Goal: Find specific page/section: Find specific page/section

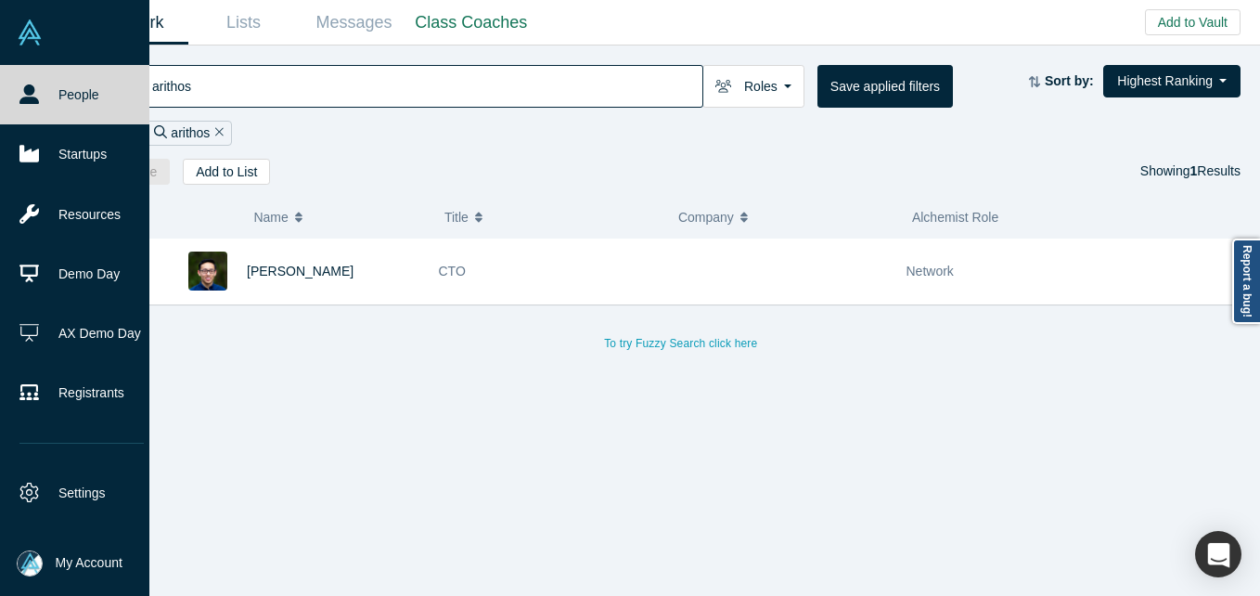
click at [38, 564] on img at bounding box center [30, 563] width 26 height 26
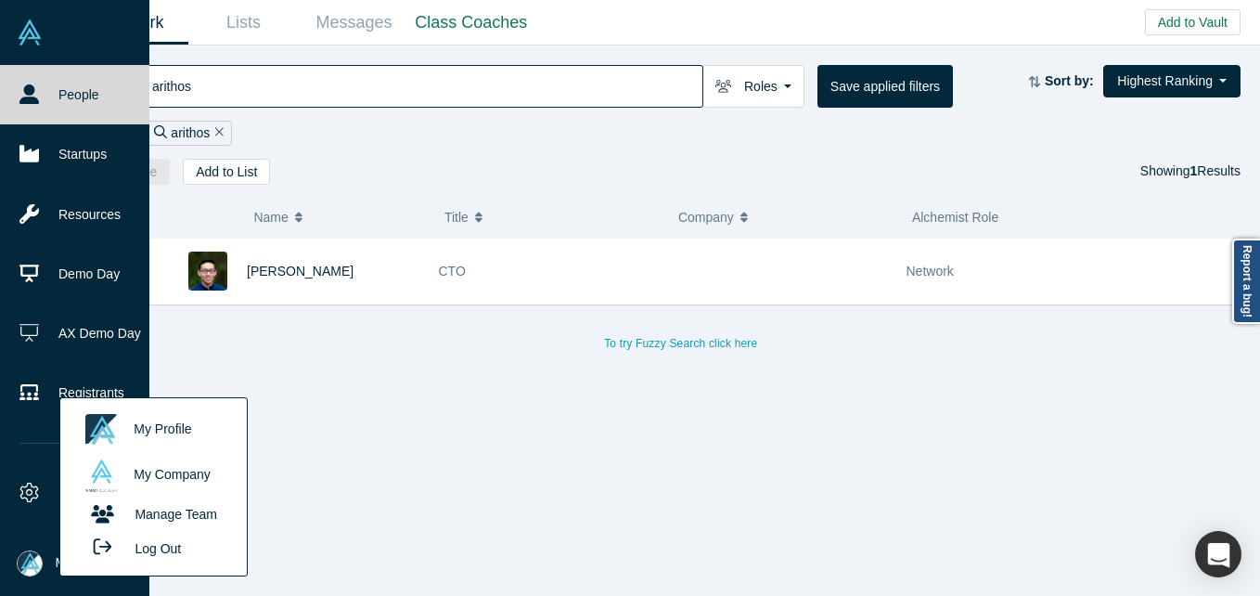
drag, startPoint x: 174, startPoint y: 553, endPoint x: 187, endPoint y: 526, distance: 29.9
click at [173, 553] on button "Log Out" at bounding box center [131, 548] width 111 height 34
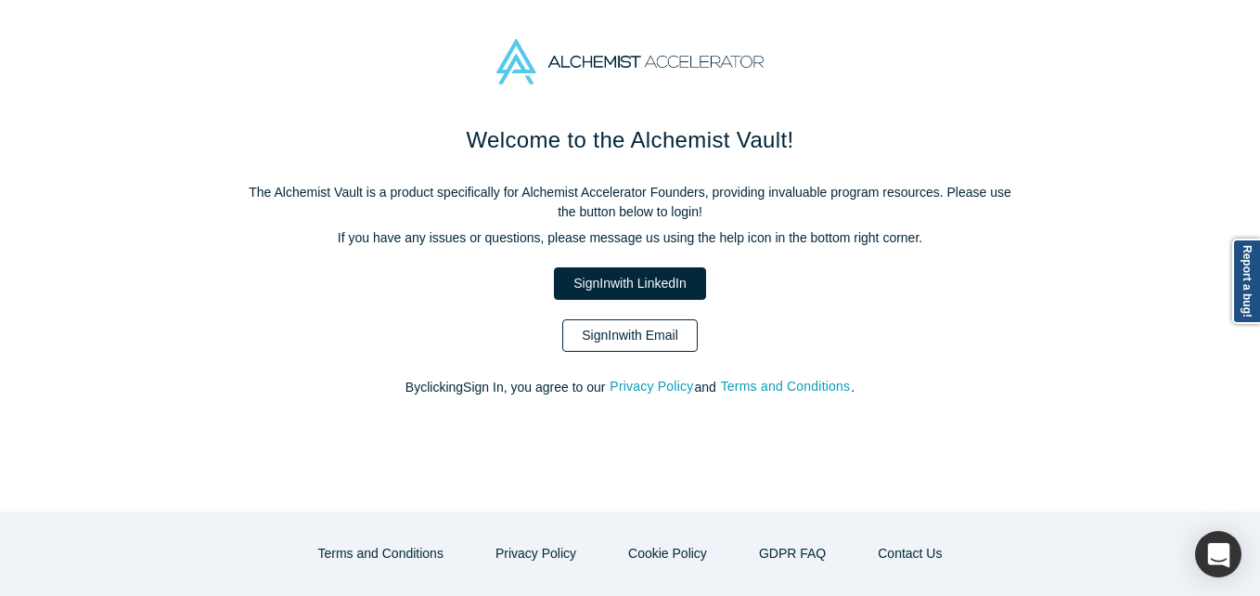
click at [674, 341] on link "Sign In with Email" at bounding box center [629, 335] width 135 height 32
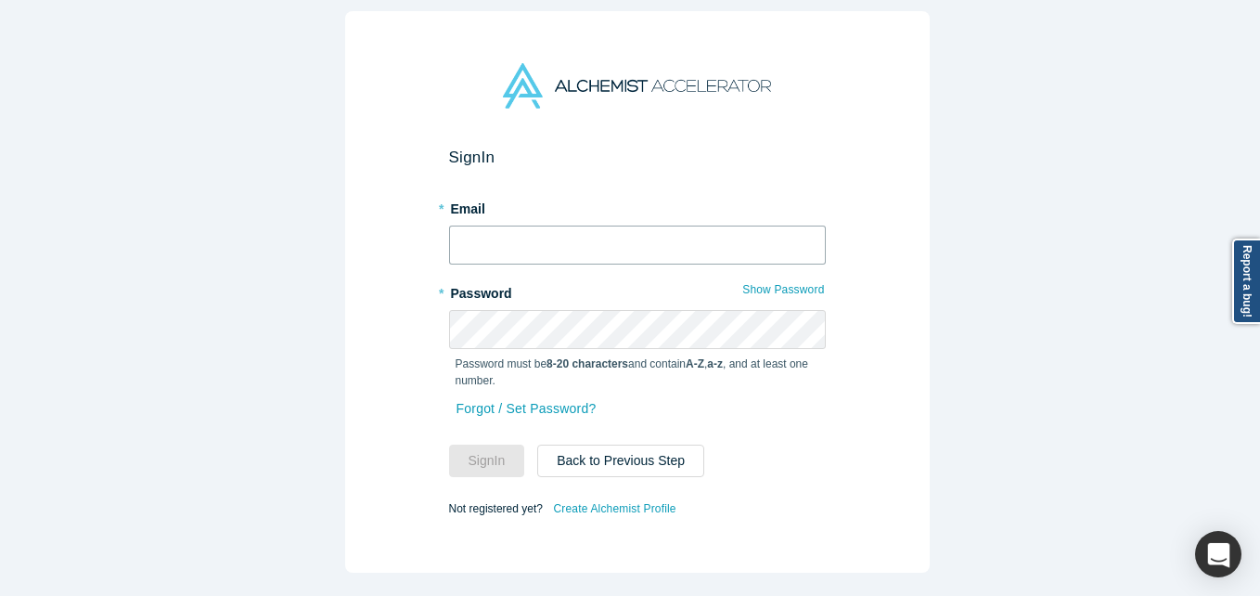
click at [612, 225] on input "text" at bounding box center [637, 244] width 377 height 39
type input "[EMAIL_ADDRESS][DOMAIN_NAME]"
click at [449, 444] on button "Sign In" at bounding box center [487, 460] width 76 height 32
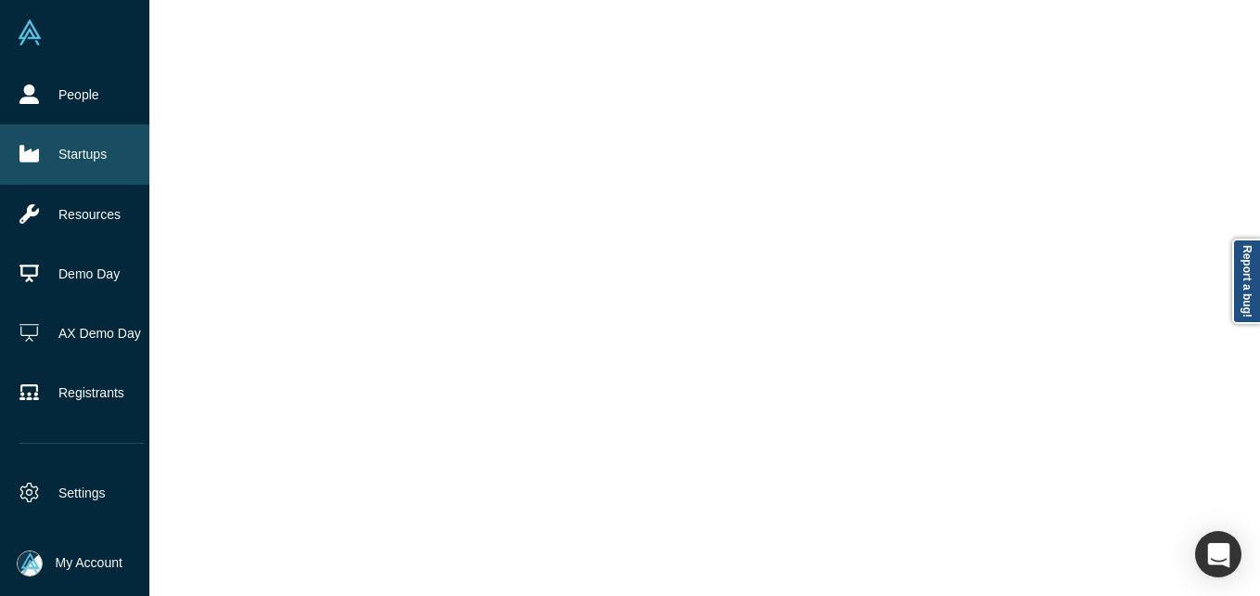
click at [76, 155] on link "Startups" at bounding box center [81, 153] width 163 height 59
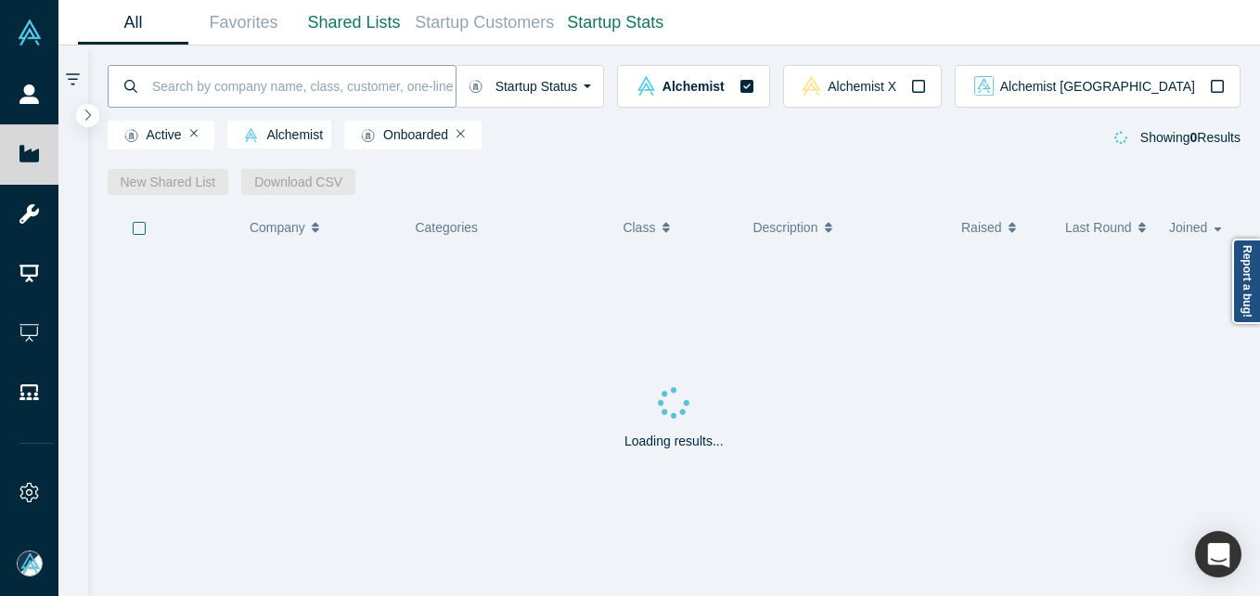
click at [274, 89] on input at bounding box center [302, 86] width 305 height 44
type input "kaspix"
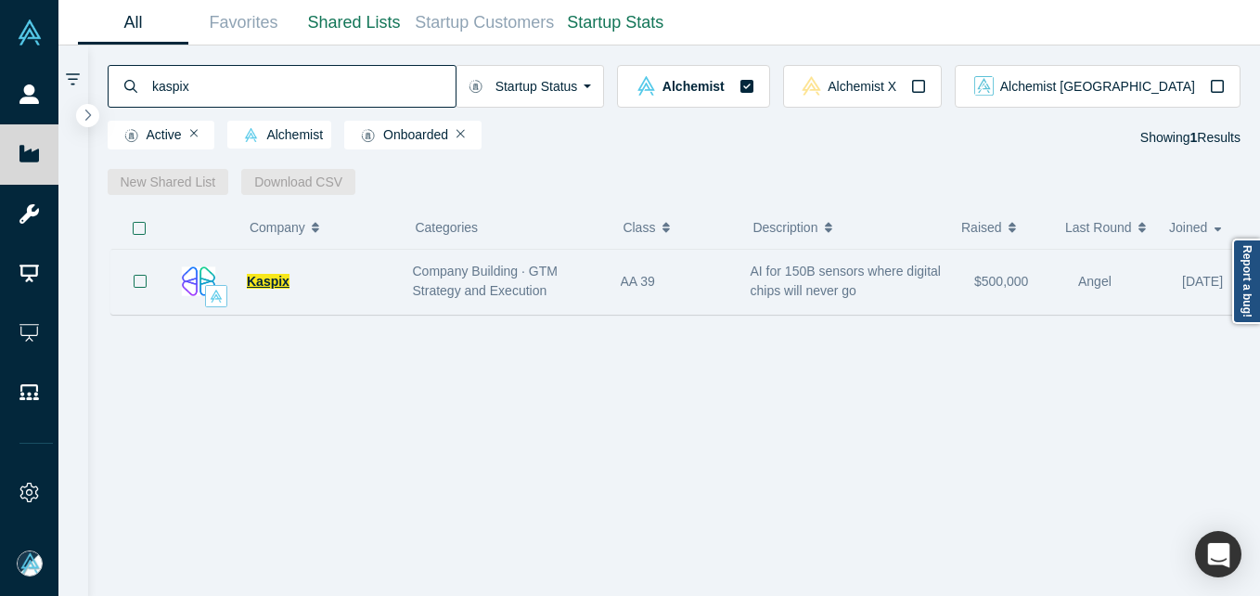
click at [271, 280] on span "Kaspix" at bounding box center [268, 281] width 43 height 15
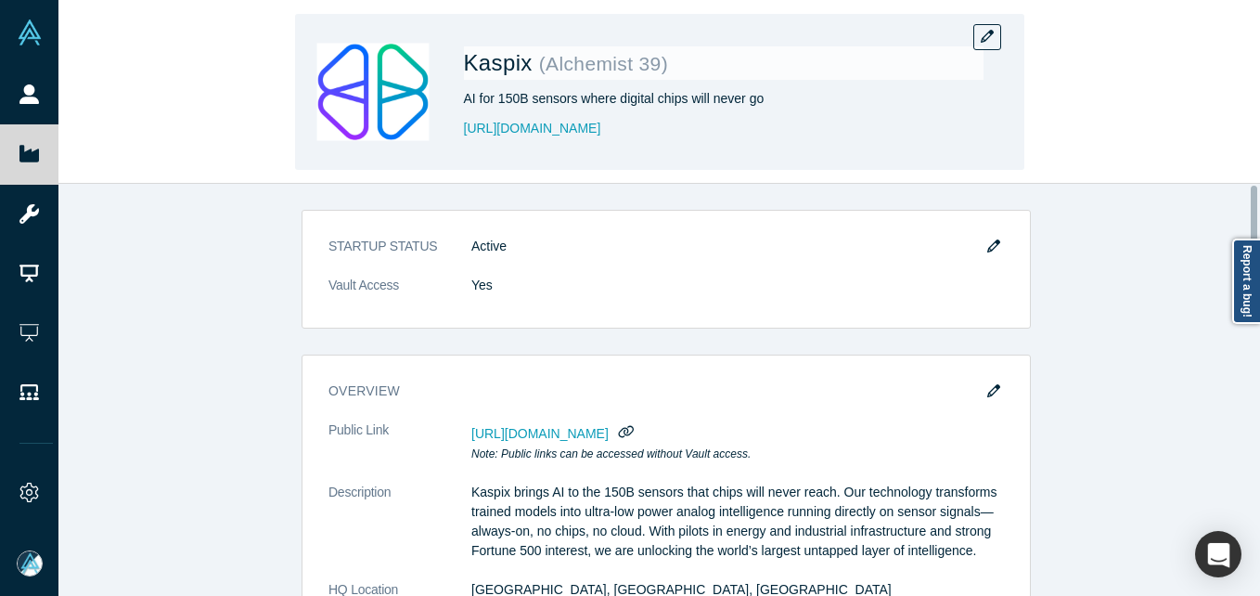
click at [992, 14] on div "Kaspix ( Alchemist 39 ) AI for 150B sensors where digital chips will never go […" at bounding box center [659, 92] width 729 height 156
click at [982, 34] on icon "button" at bounding box center [987, 36] width 13 height 13
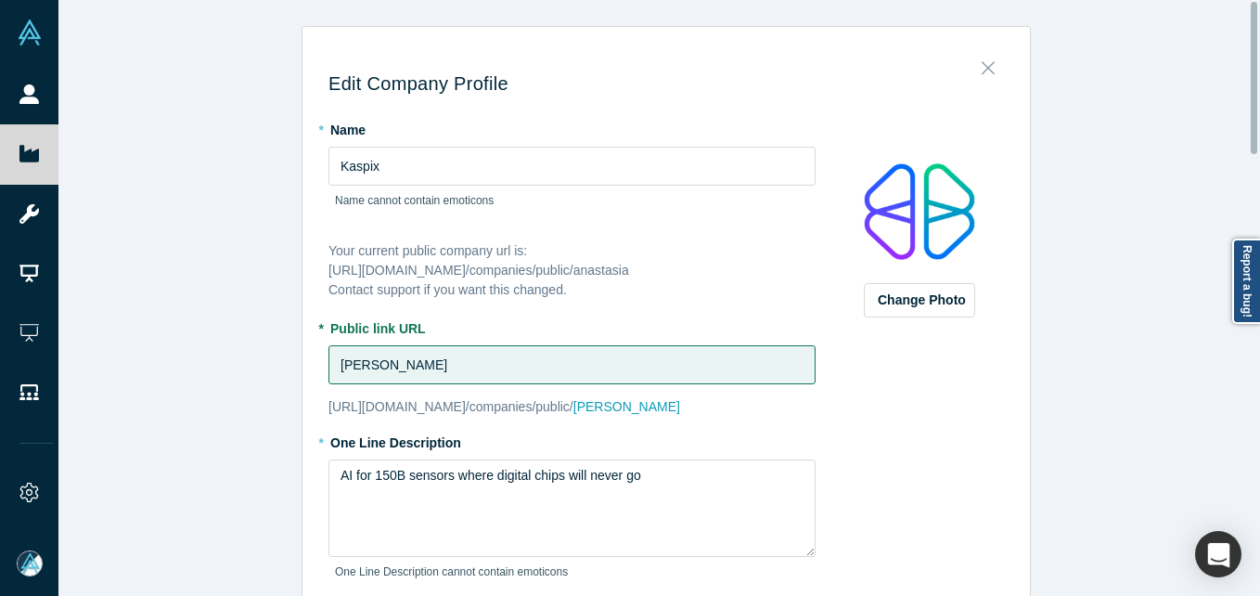
click at [994, 67] on button "Close" at bounding box center [988, 63] width 39 height 26
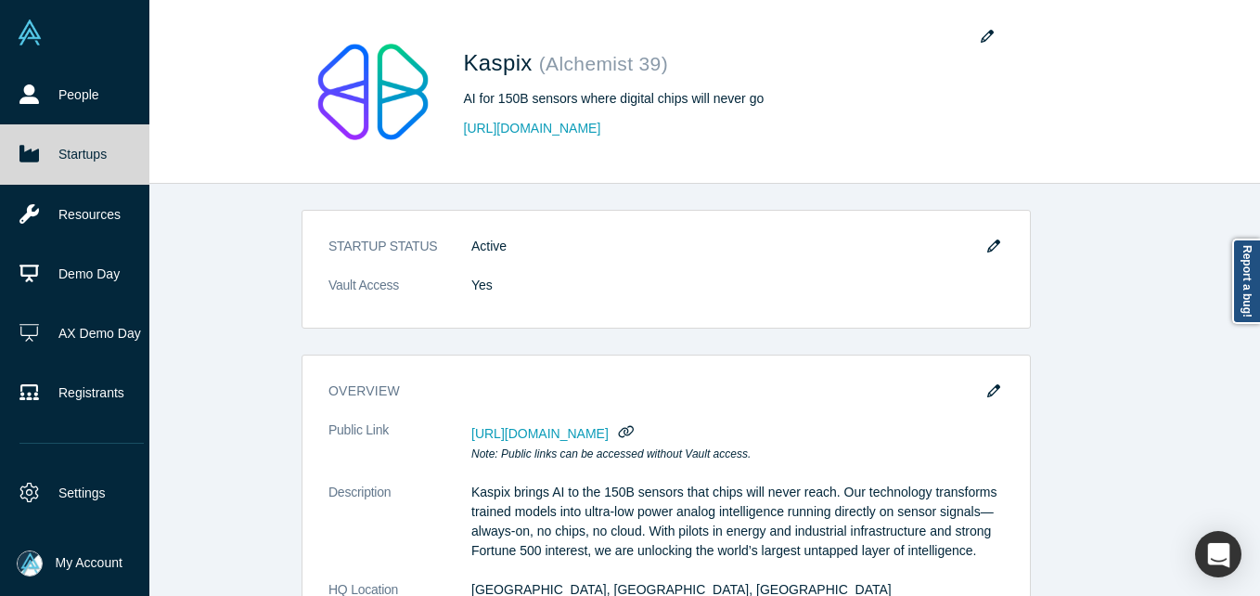
click at [66, 561] on span "My Account" at bounding box center [89, 562] width 67 height 19
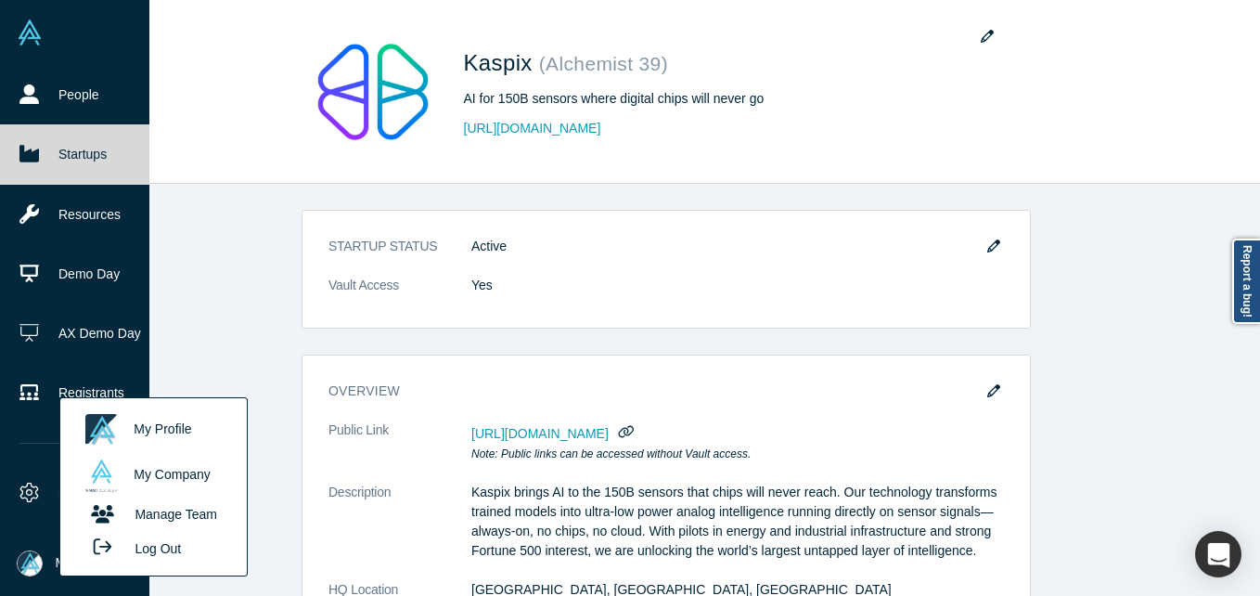
click at [146, 552] on button "Log Out" at bounding box center [131, 548] width 111 height 34
